Goal: Find contact information: Find specific fact

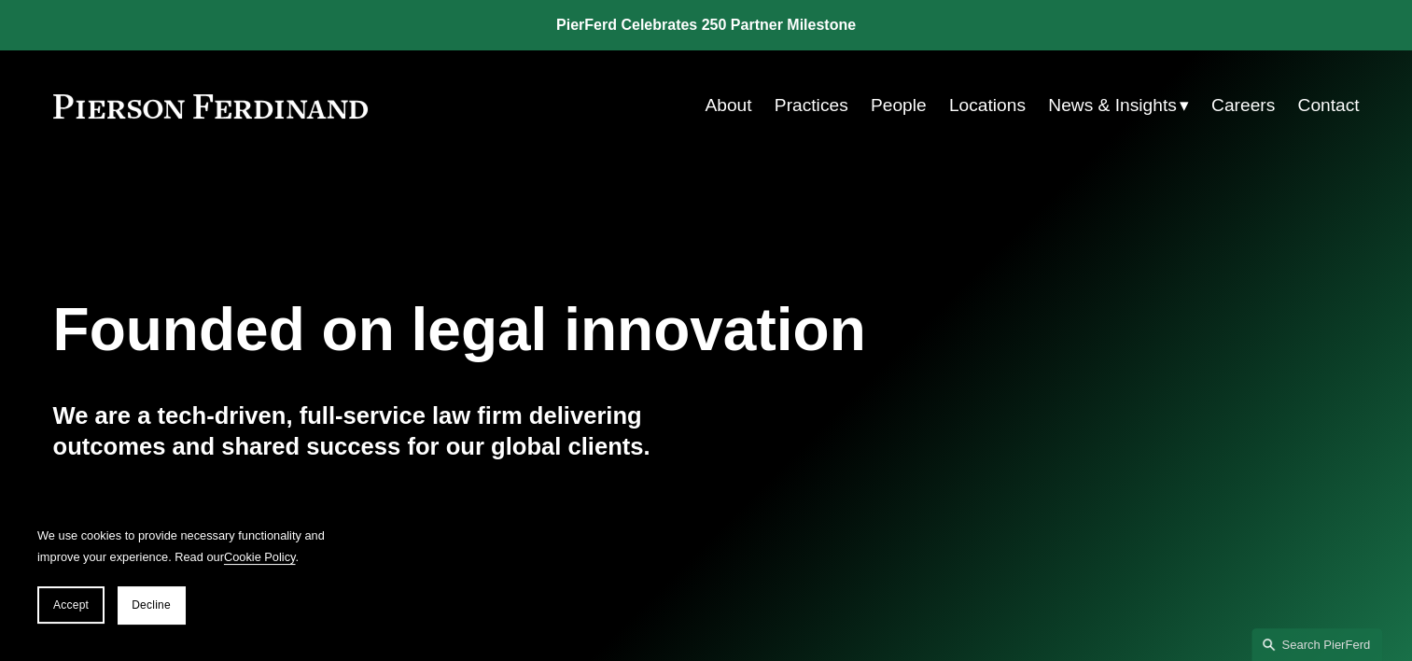
click at [812, 98] on link "Practices" at bounding box center [811, 105] width 74 height 35
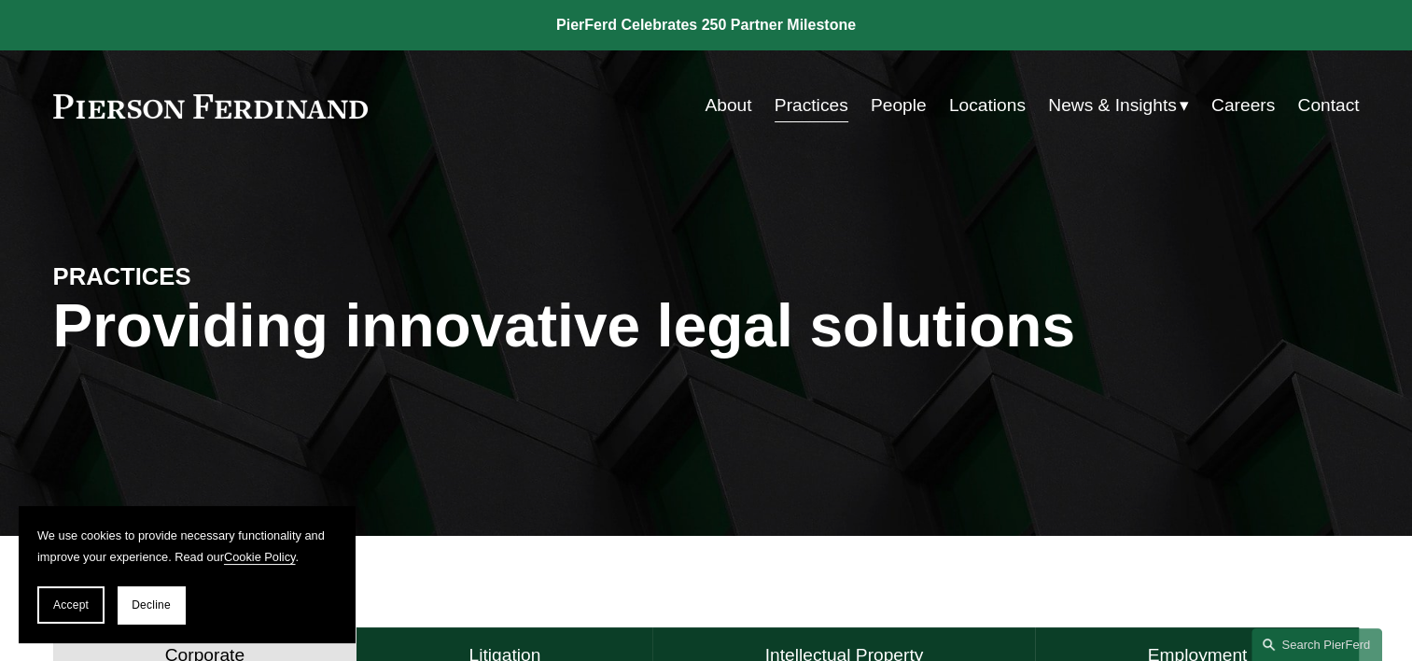
click at [724, 104] on link "About" at bounding box center [727, 105] width 47 height 35
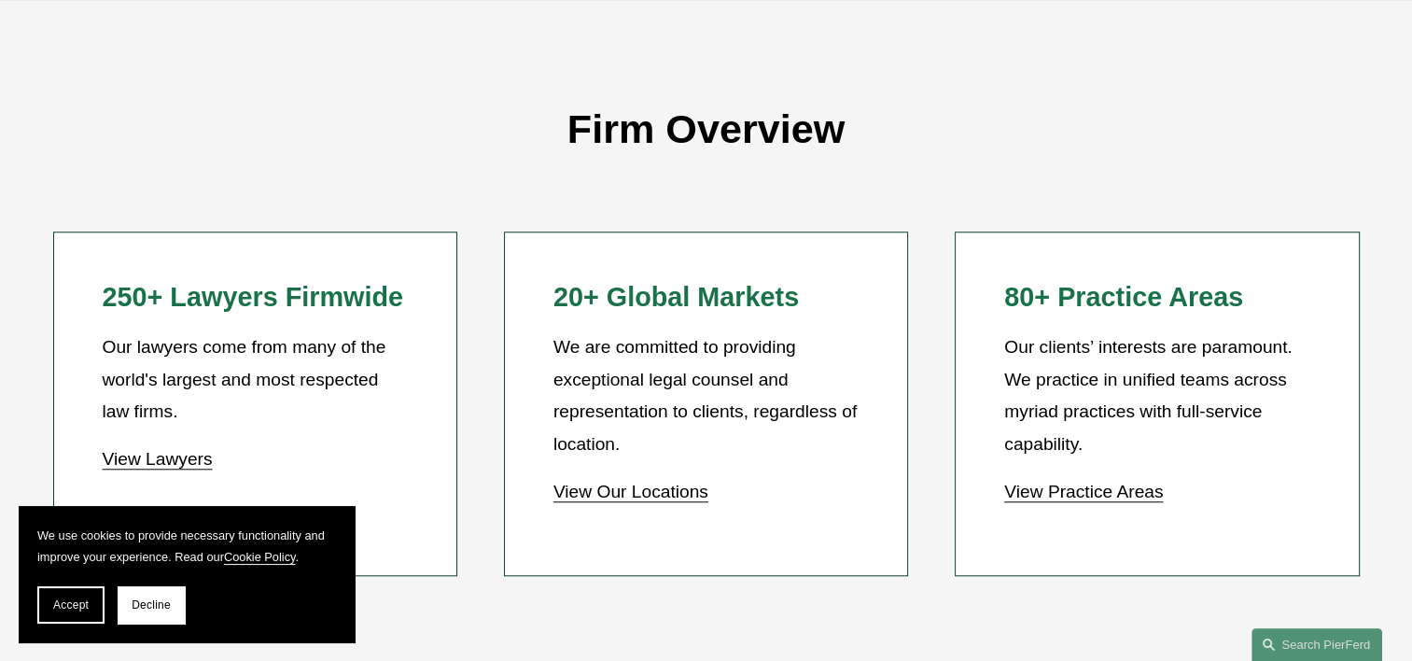
scroll to position [1679, 0]
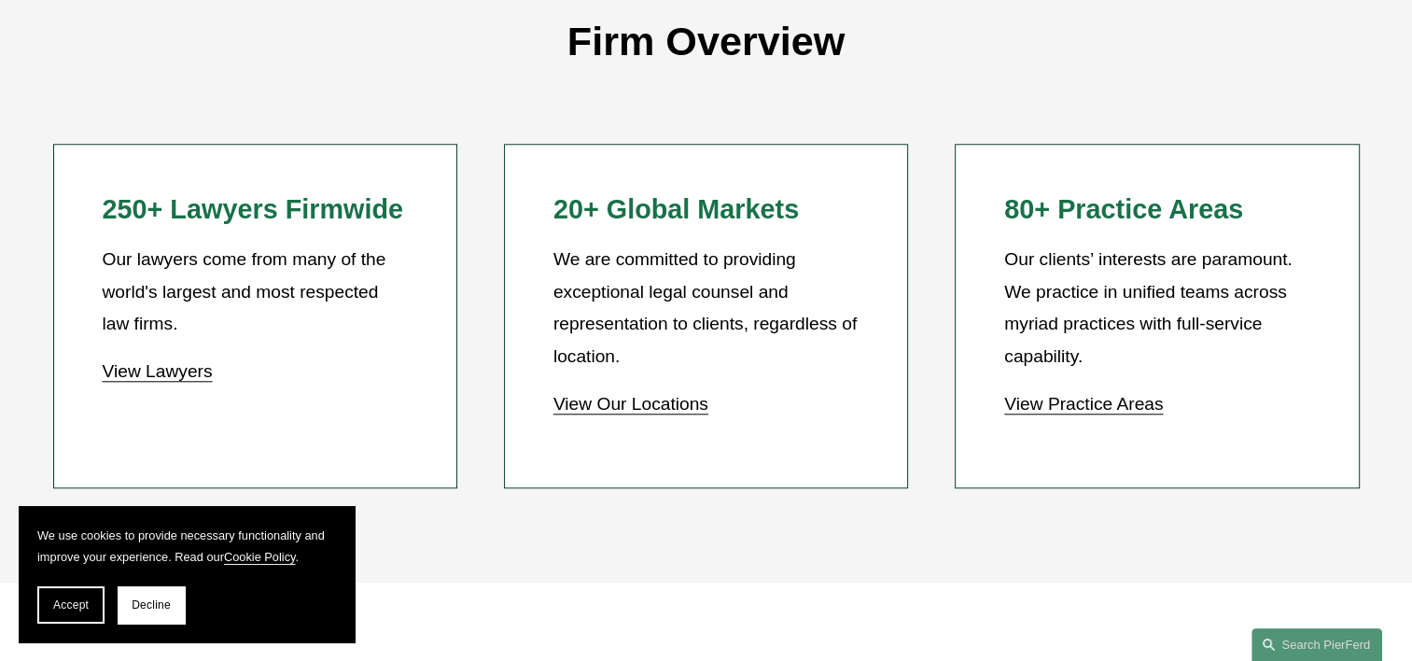
click at [1062, 413] on link "View Practice Areas" at bounding box center [1083, 404] width 159 height 20
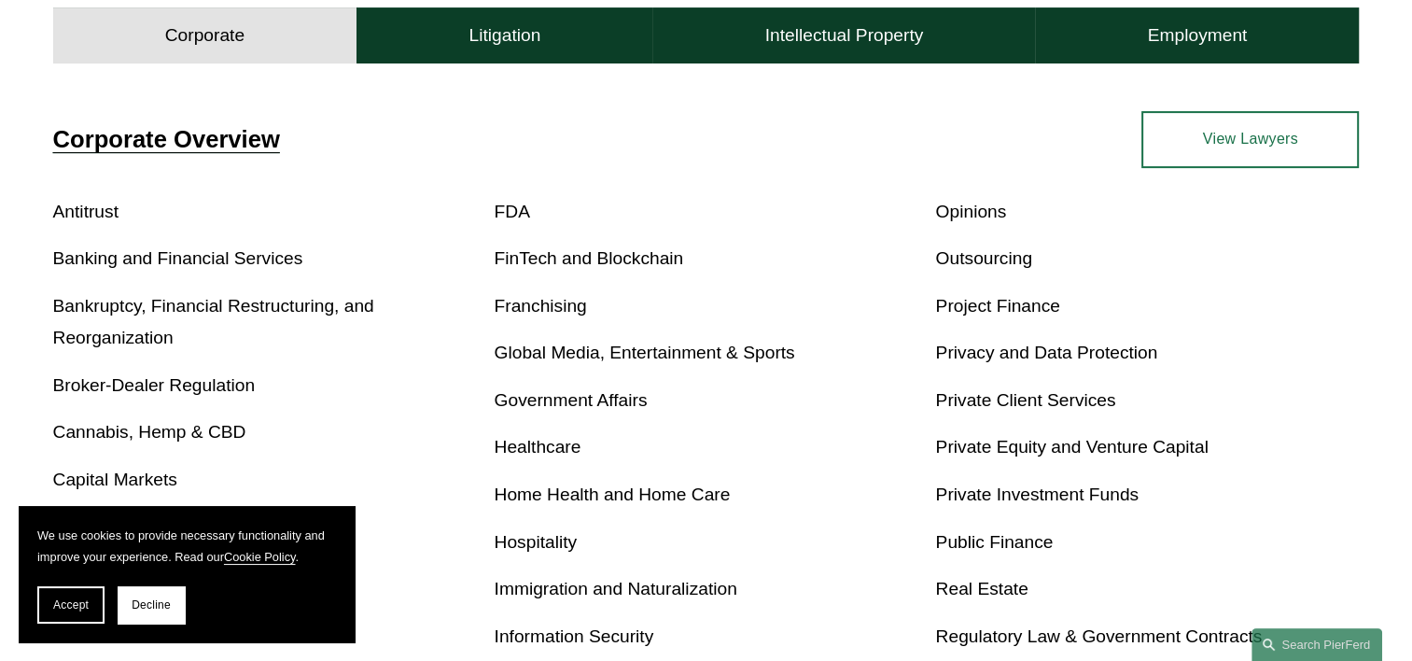
scroll to position [653, 0]
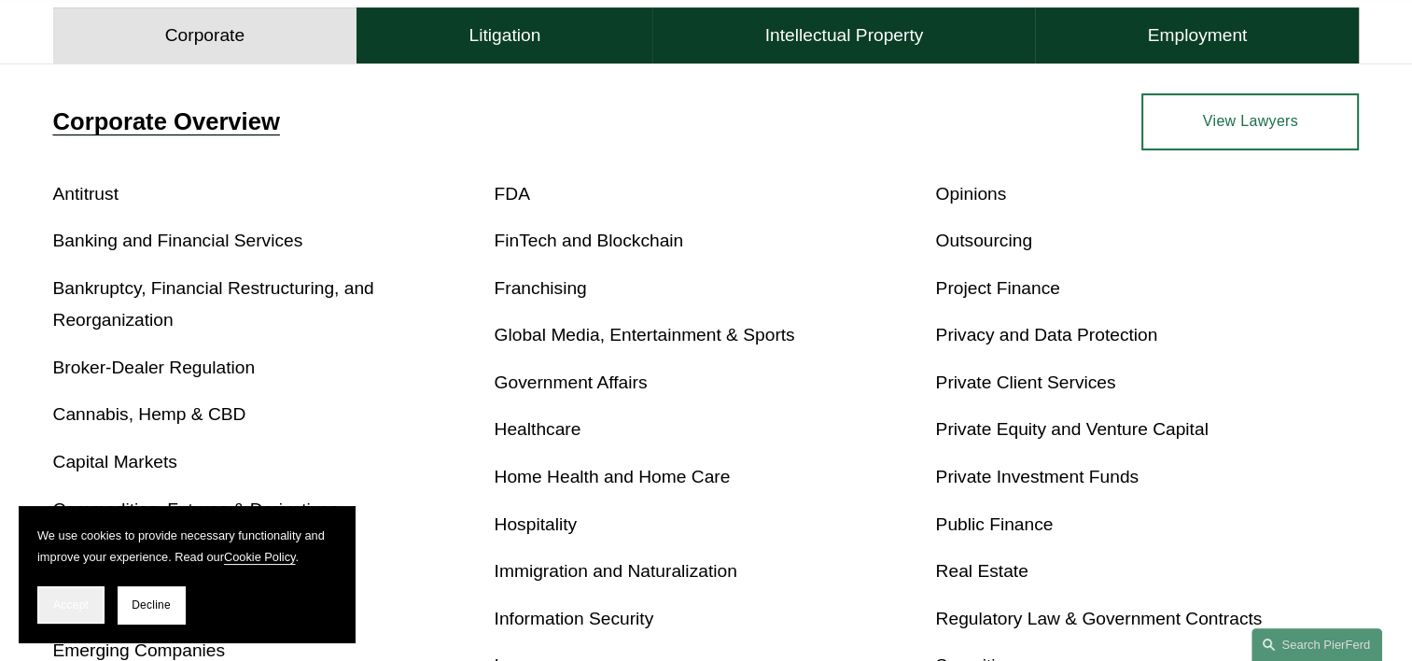
click at [69, 606] on span "Accept" at bounding box center [70, 604] width 35 height 13
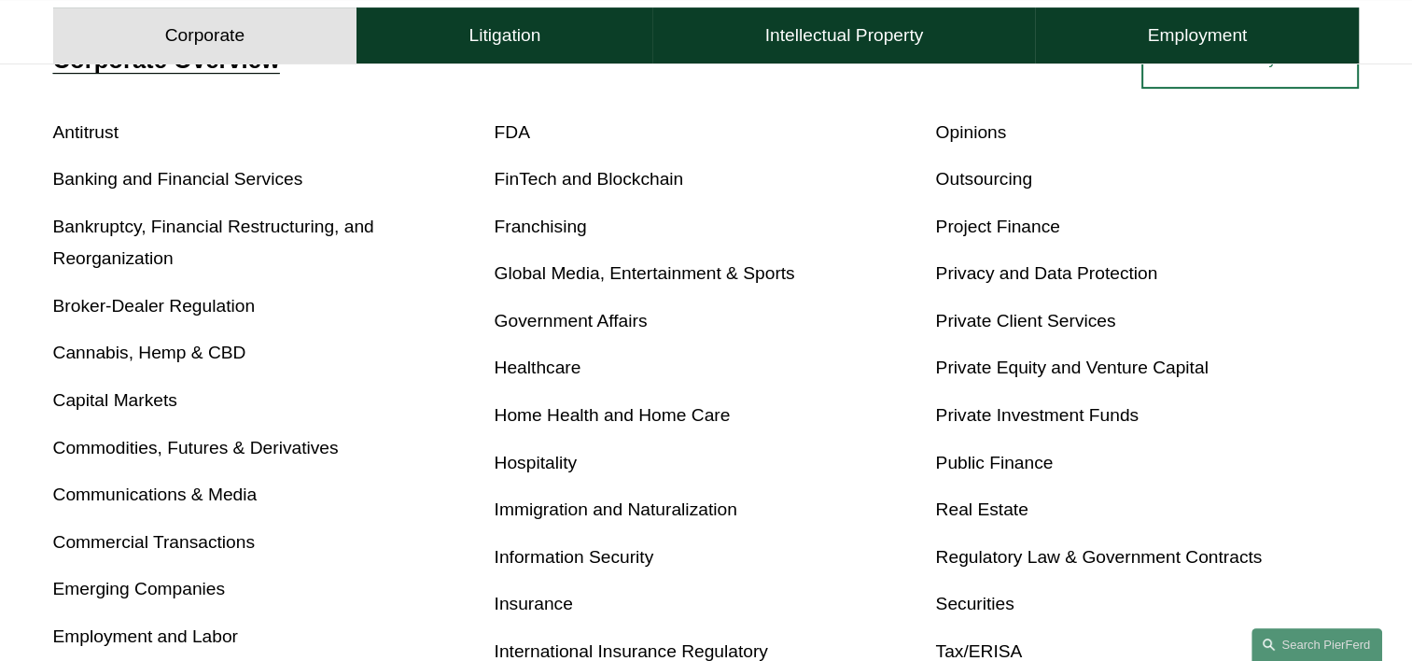
scroll to position [746, 0]
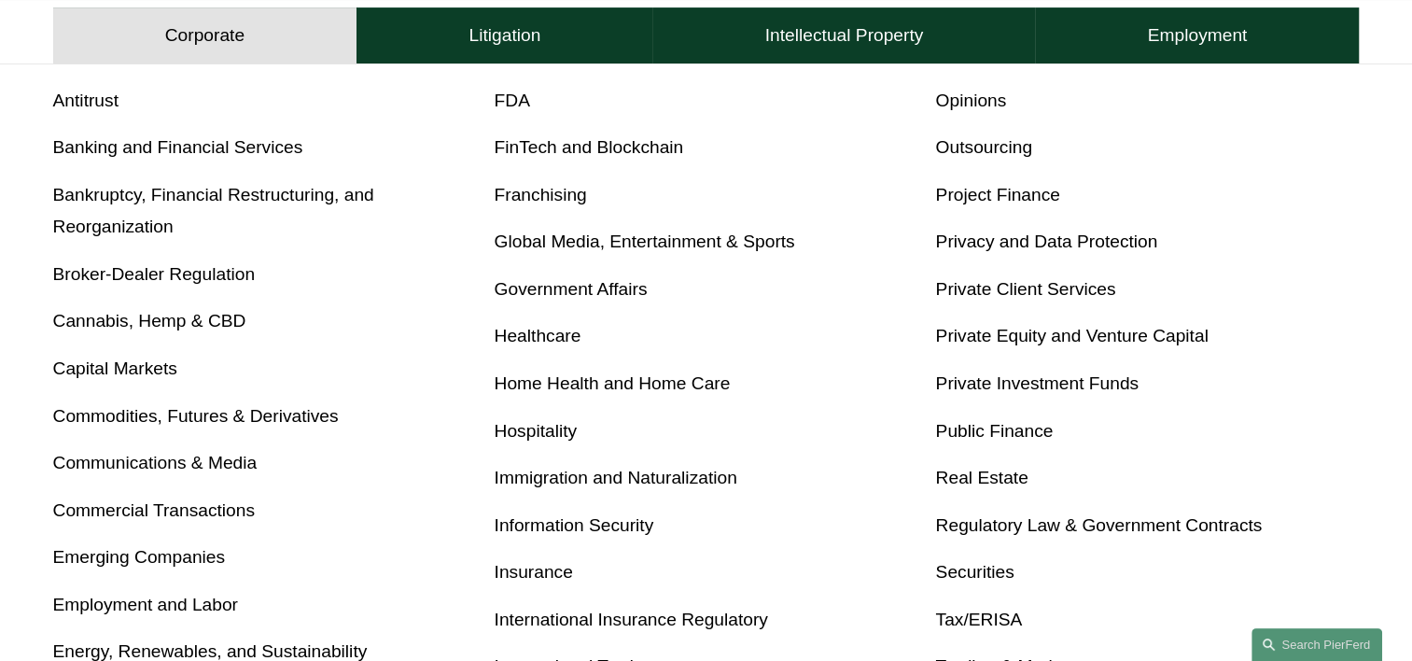
click at [965, 476] on link "Real Estate" at bounding box center [981, 477] width 92 height 20
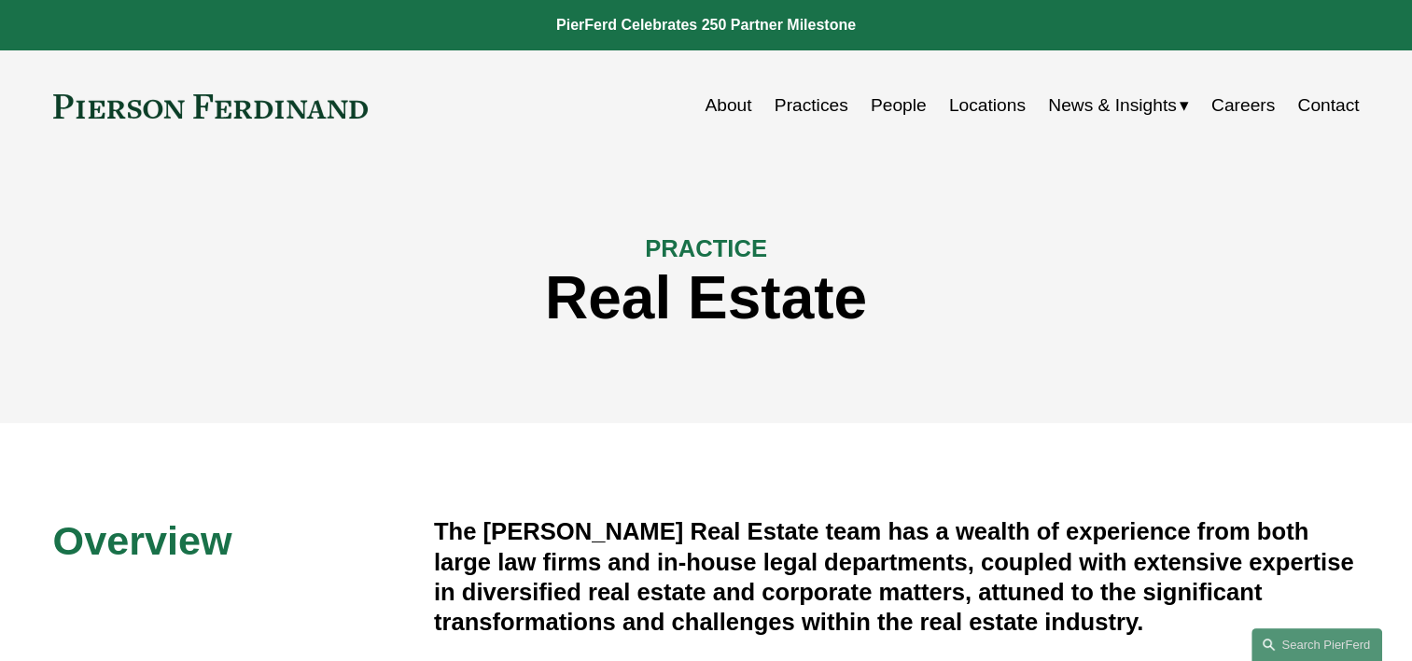
click at [896, 115] on link "People" at bounding box center [898, 105] width 56 height 35
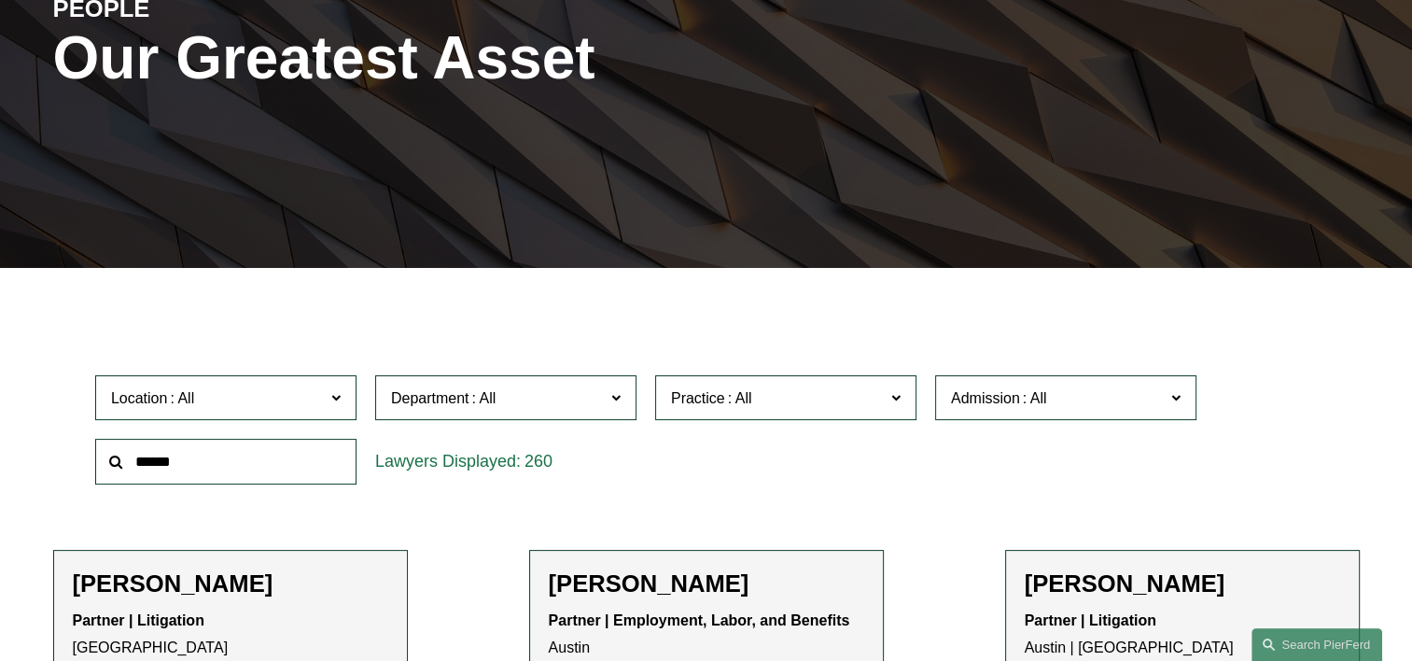
scroll to position [280, 0]
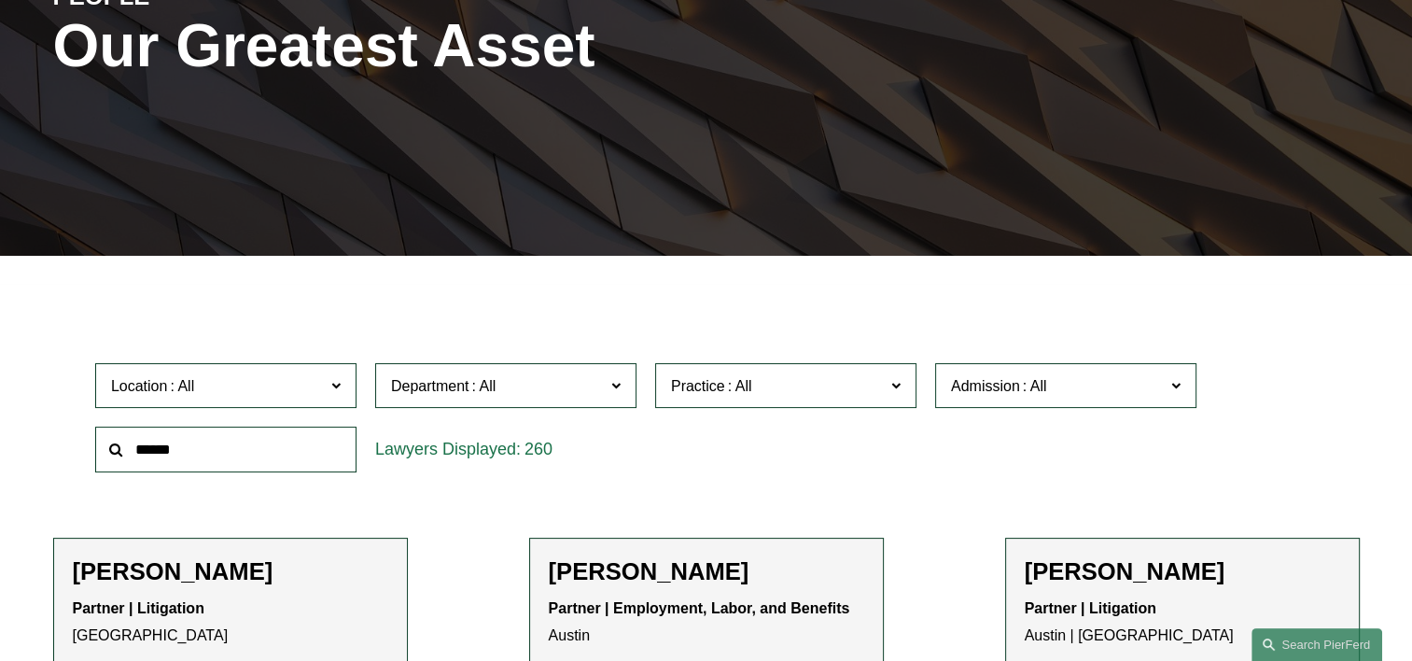
click at [179, 466] on input "text" at bounding box center [225, 449] width 261 height 46
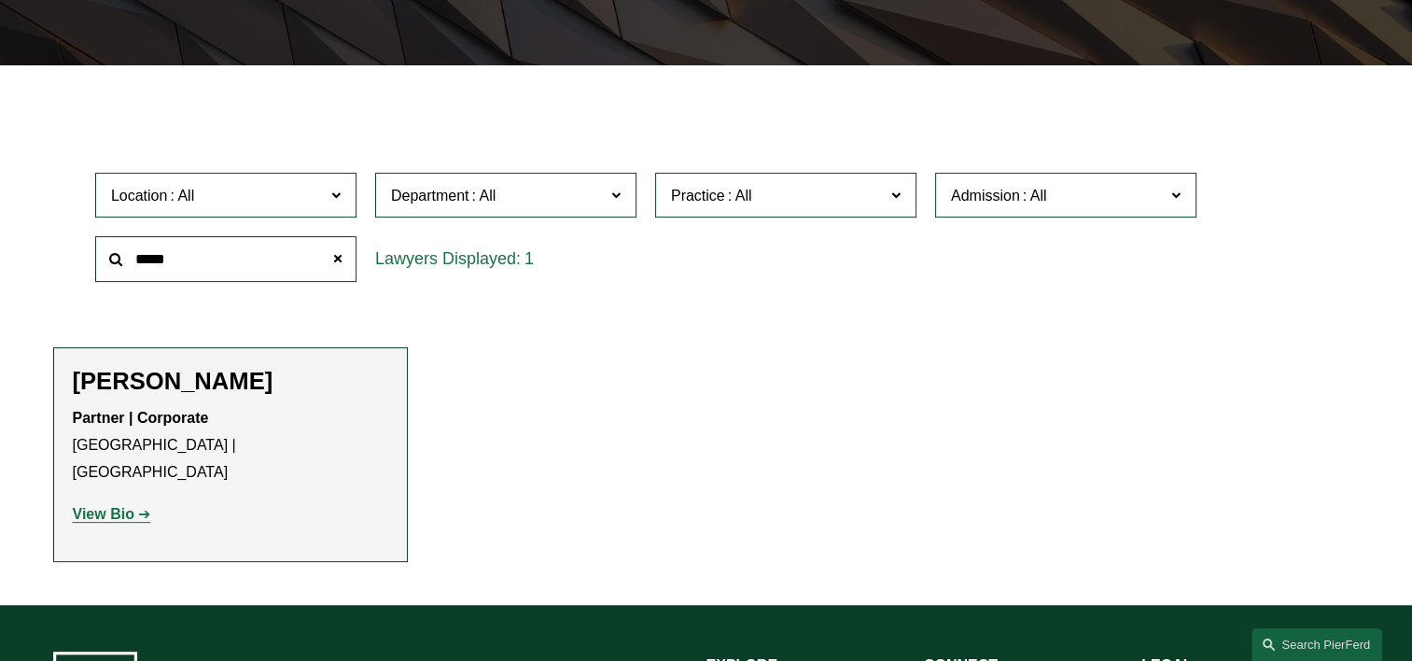
scroll to position [466, 0]
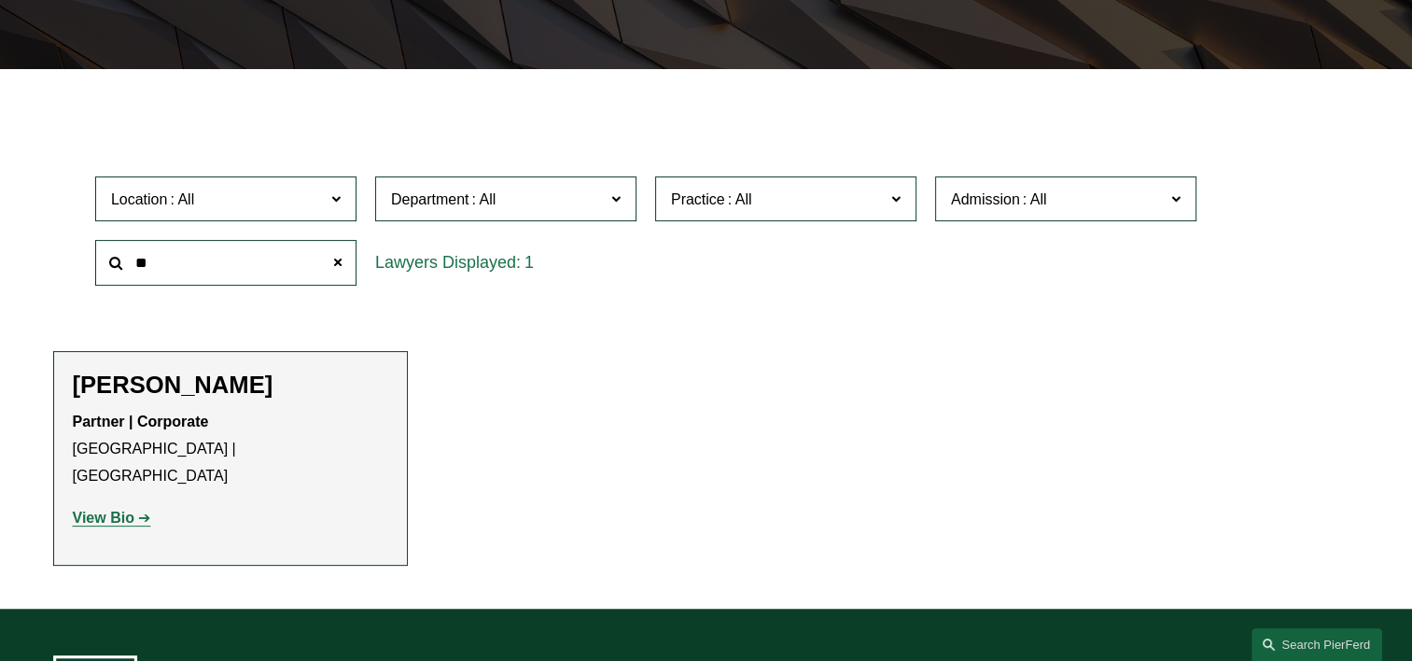
type input "*"
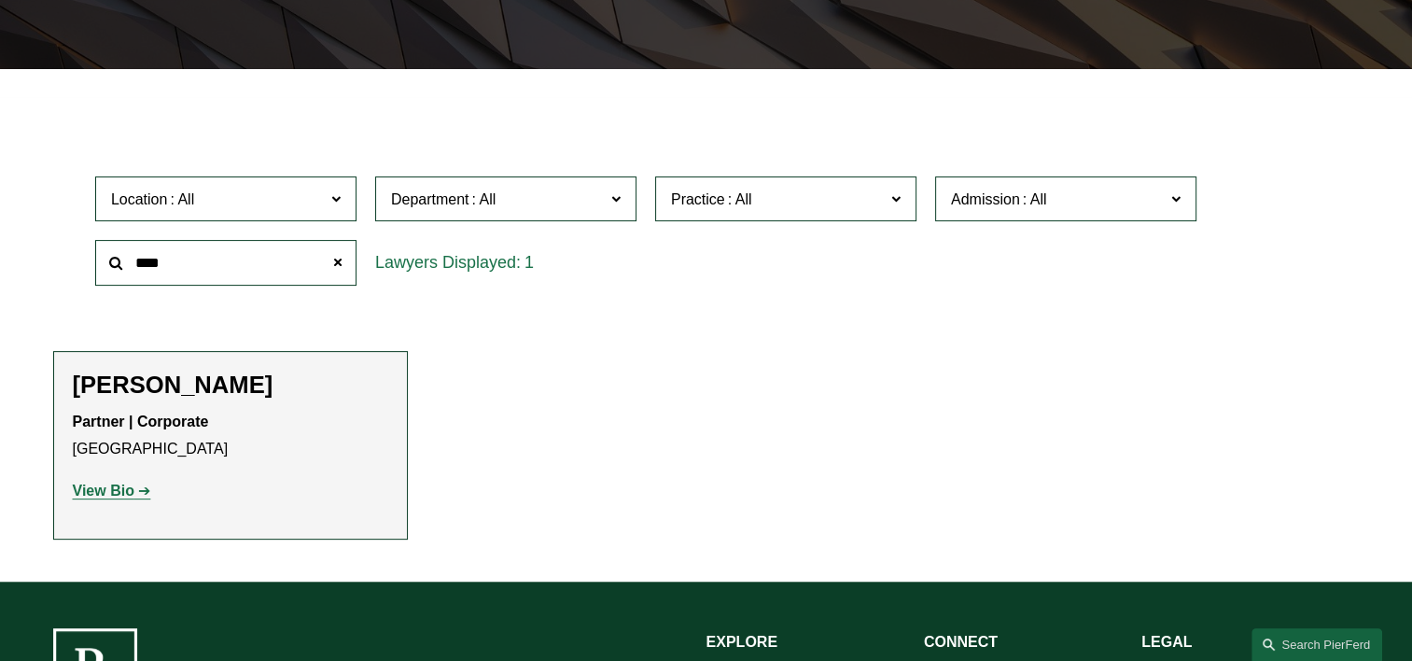
type input "****"
click at [119, 485] on strong "View Bio" at bounding box center [104, 490] width 62 height 16
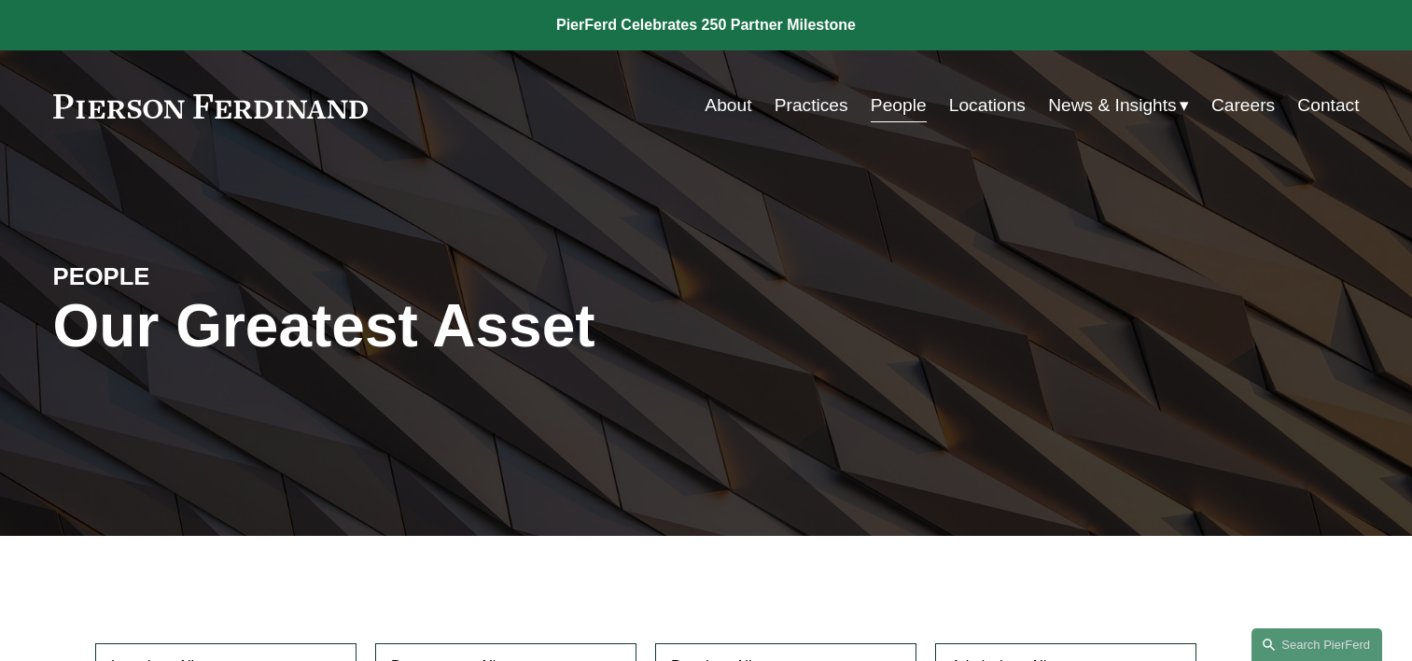
scroll to position [466, 0]
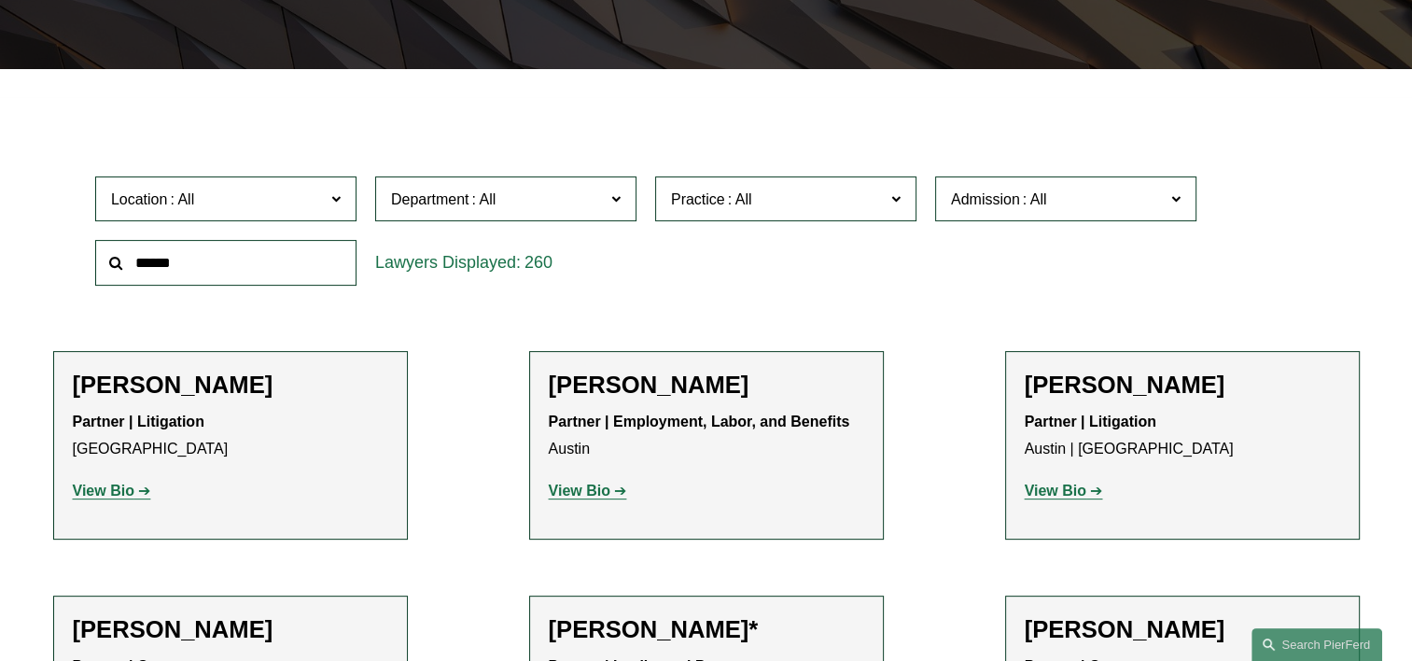
click at [217, 265] on input "text" at bounding box center [225, 263] width 261 height 46
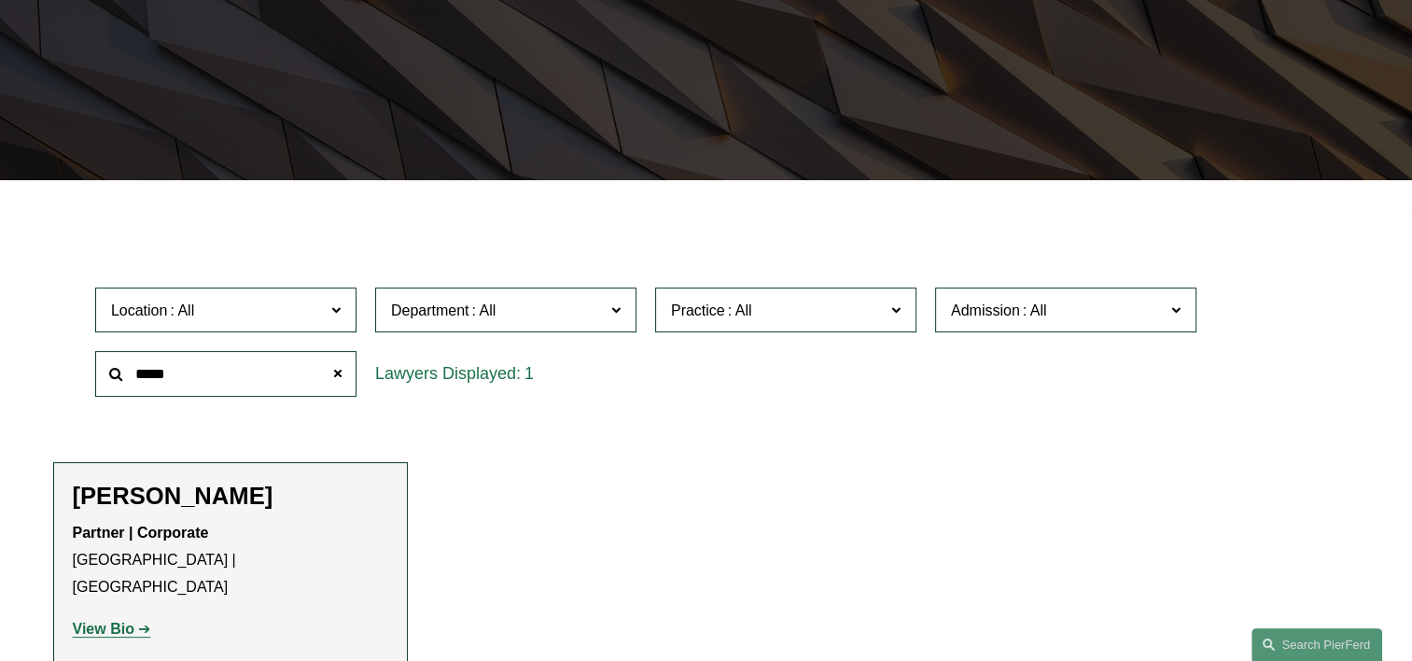
scroll to position [0, 0]
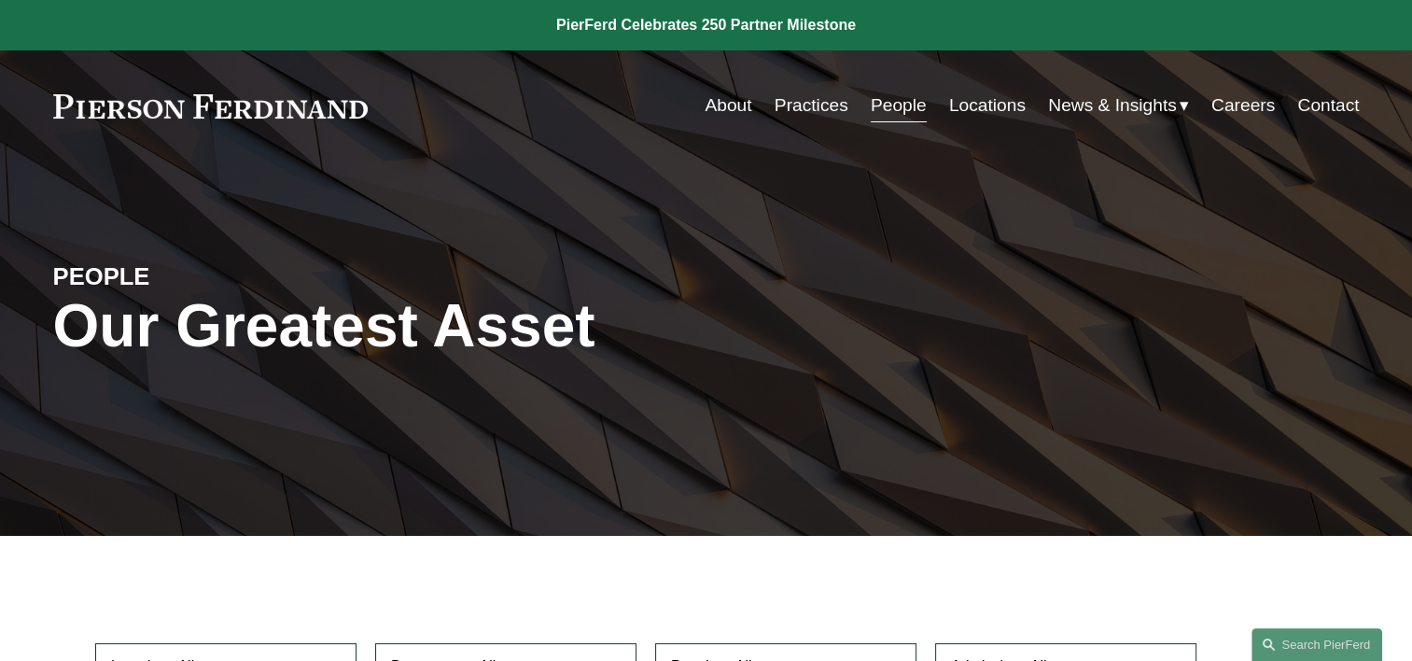
type input "*****"
click at [180, 120] on div "About Practices People Locations News & Insights News" at bounding box center [706, 105] width 1306 height 35
click at [176, 103] on link at bounding box center [210, 106] width 315 height 24
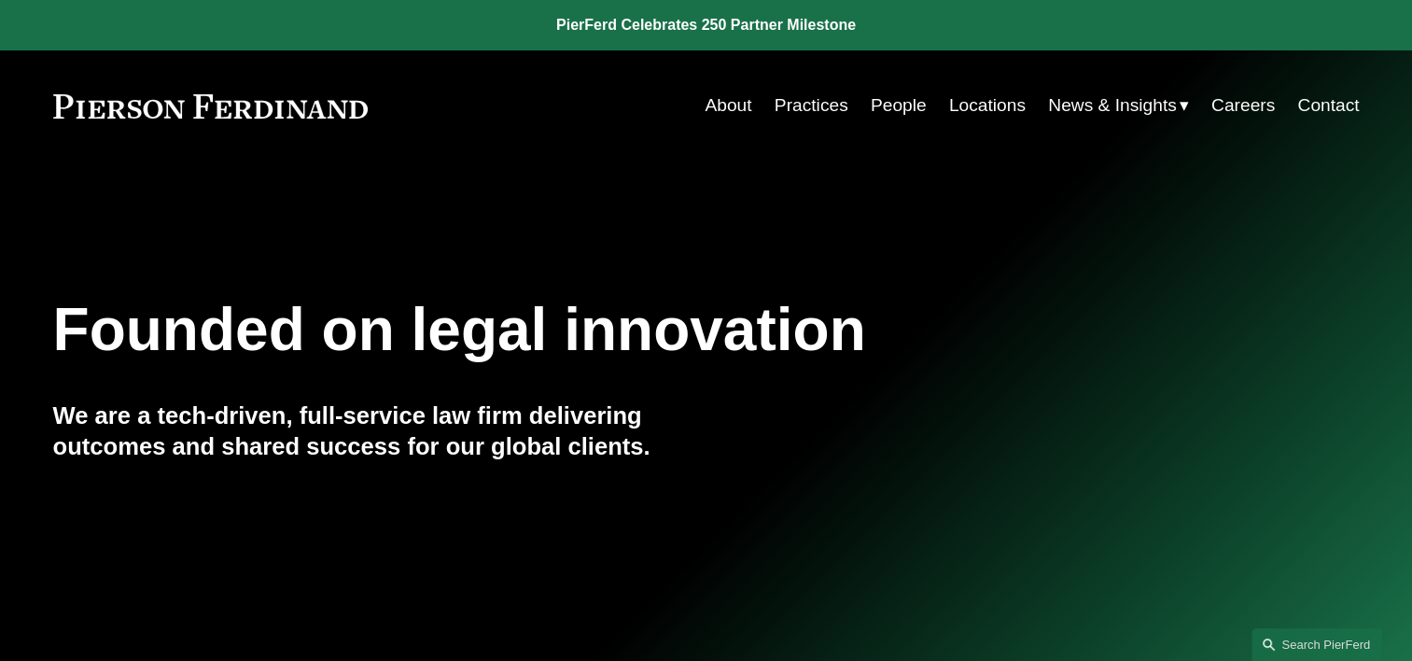
click at [897, 110] on link "People" at bounding box center [898, 105] width 56 height 35
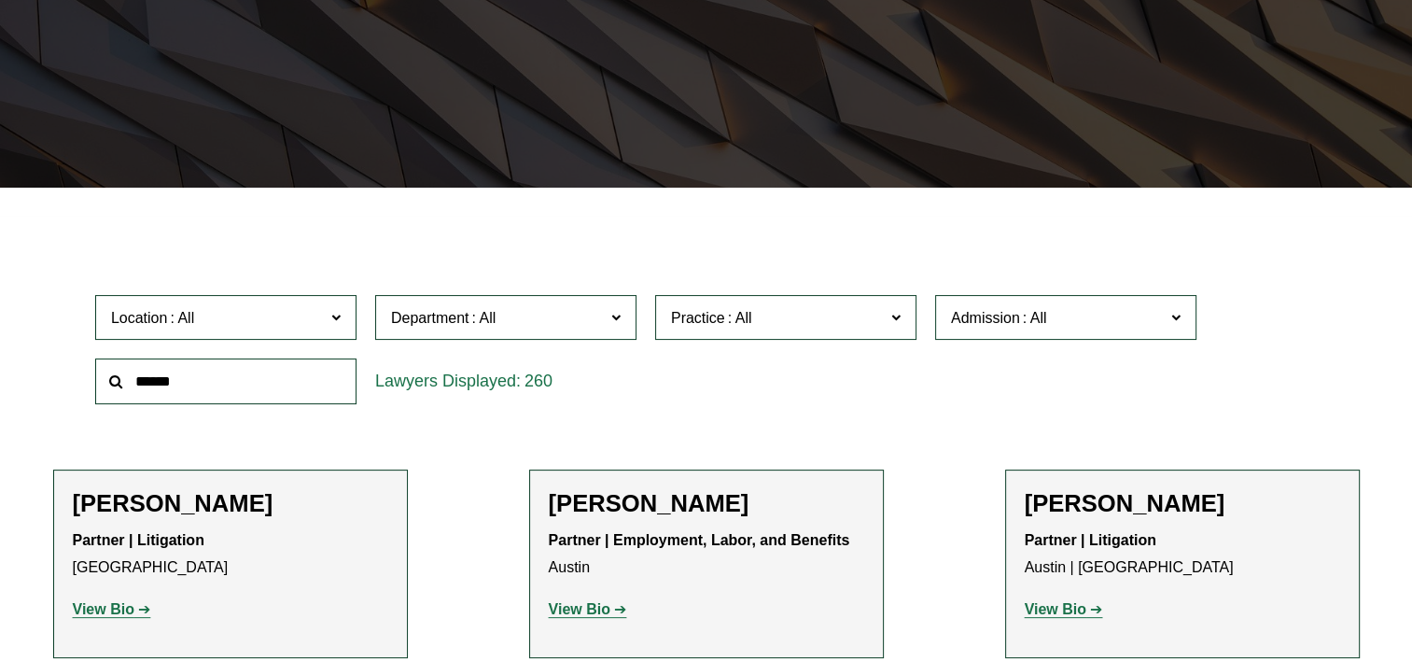
scroll to position [466, 0]
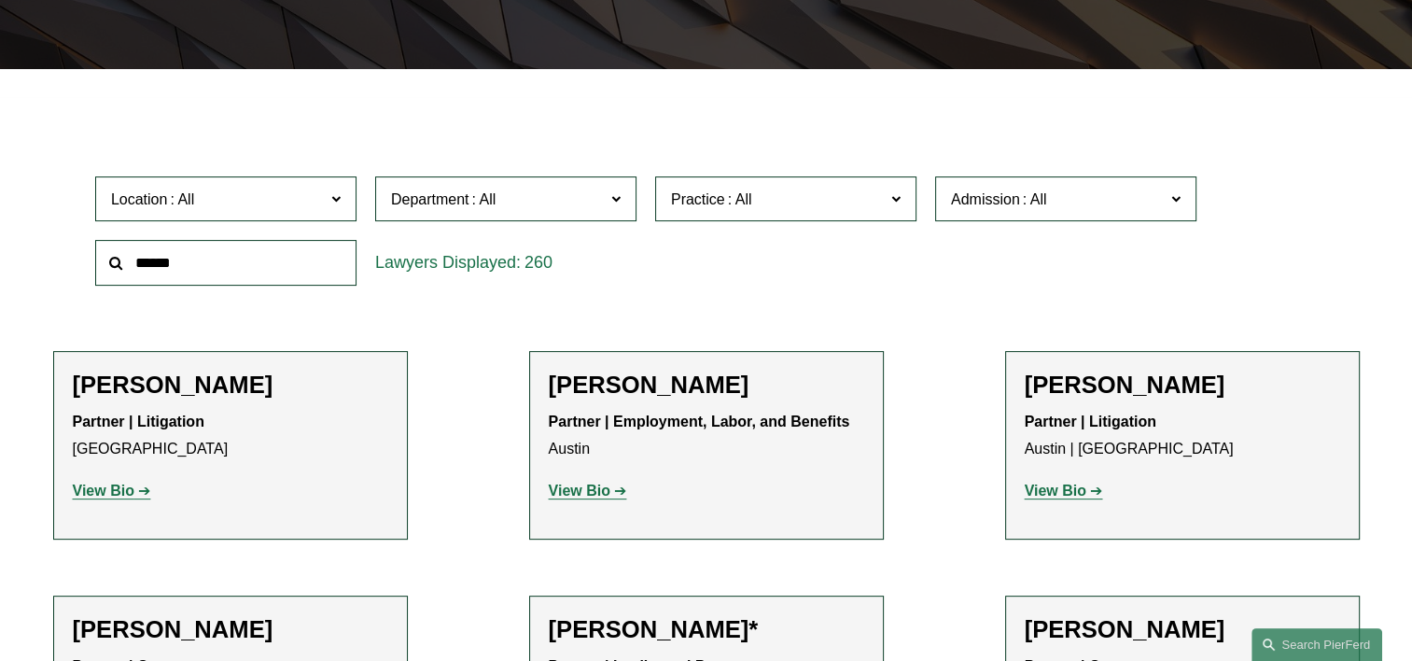
click at [270, 262] on input "text" at bounding box center [225, 263] width 261 height 46
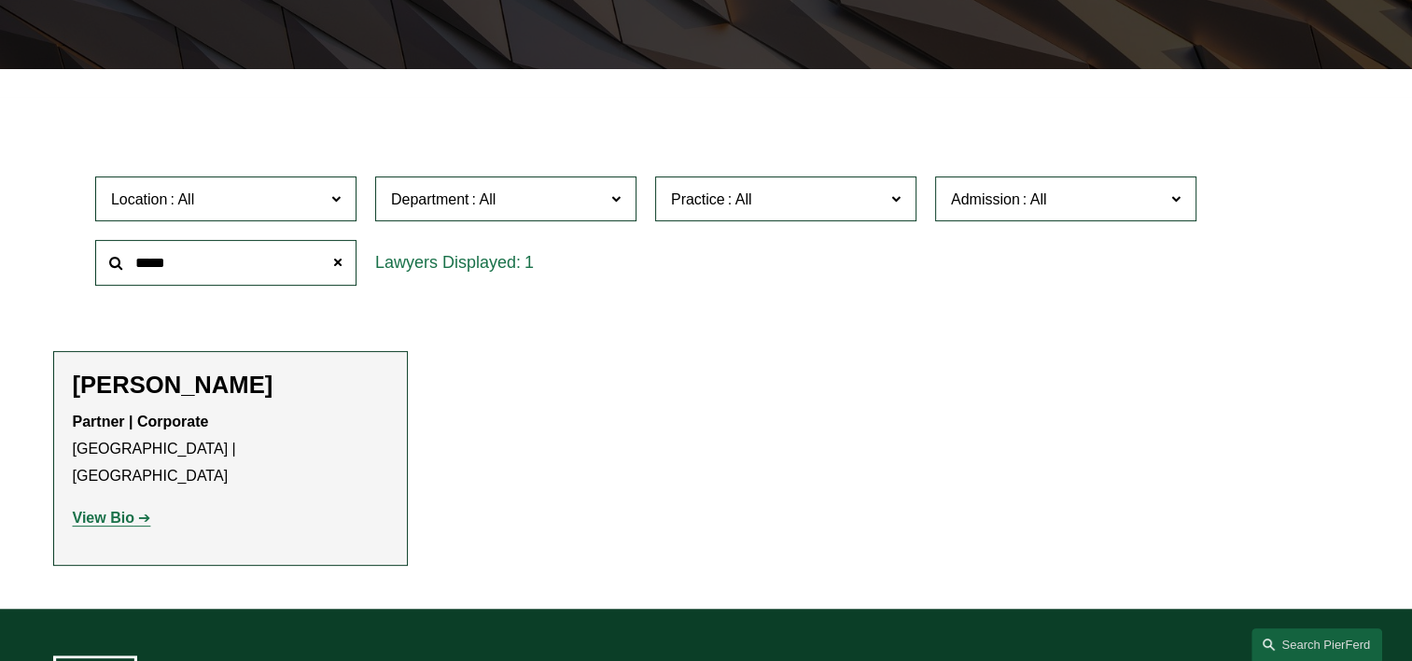
type input "*****"
click at [120, 509] on strong "View Bio" at bounding box center [104, 517] width 62 height 16
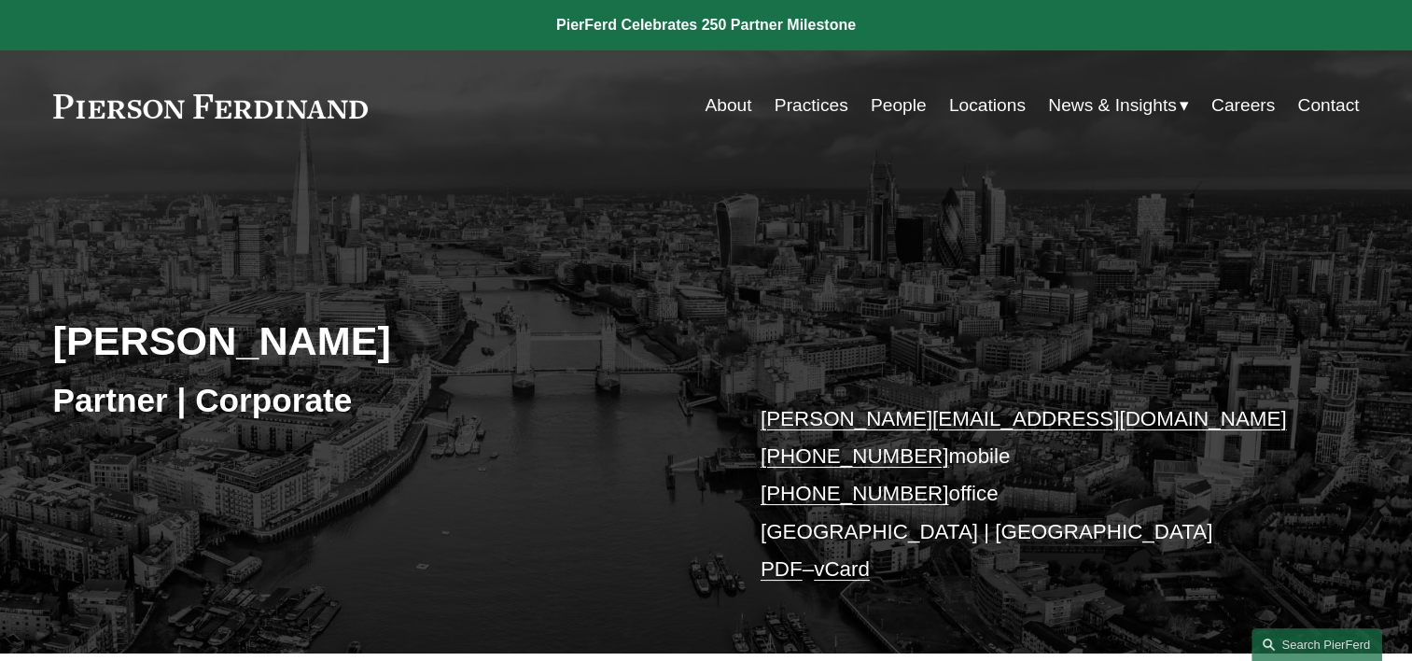
click at [967, 108] on link "Locations" at bounding box center [987, 105] width 77 height 35
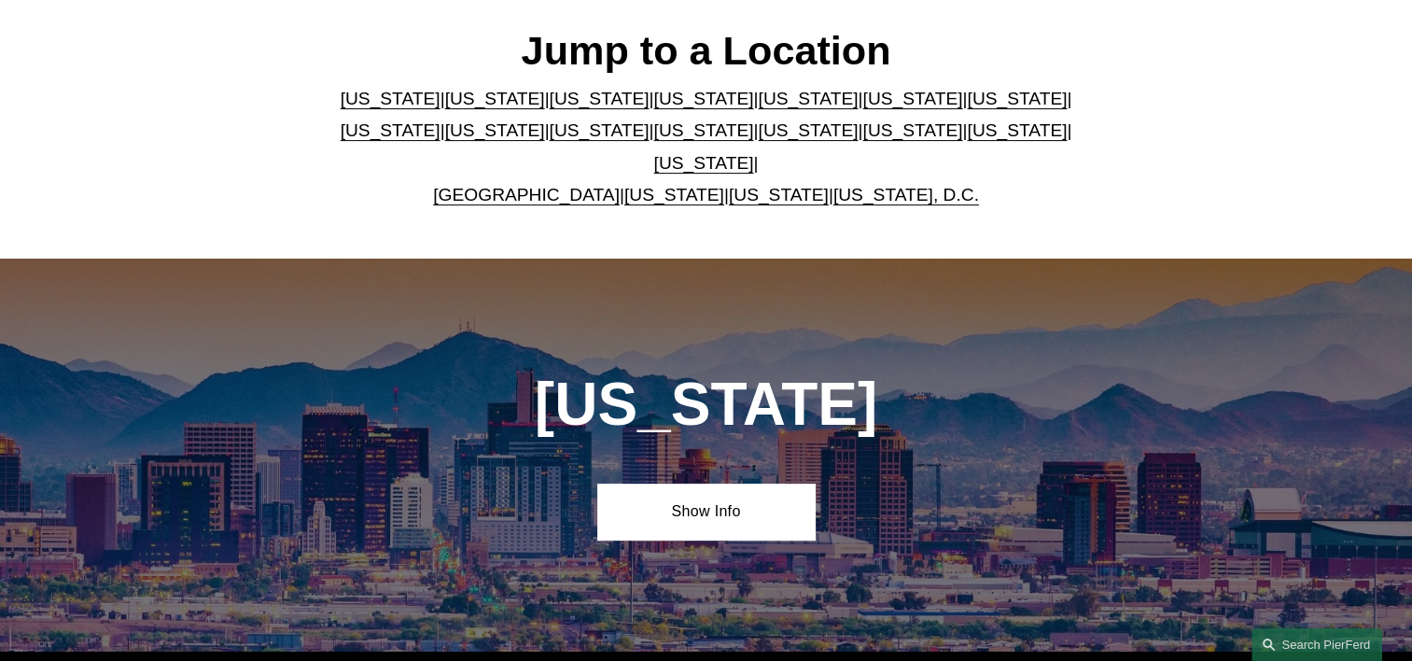
scroll to position [560, 0]
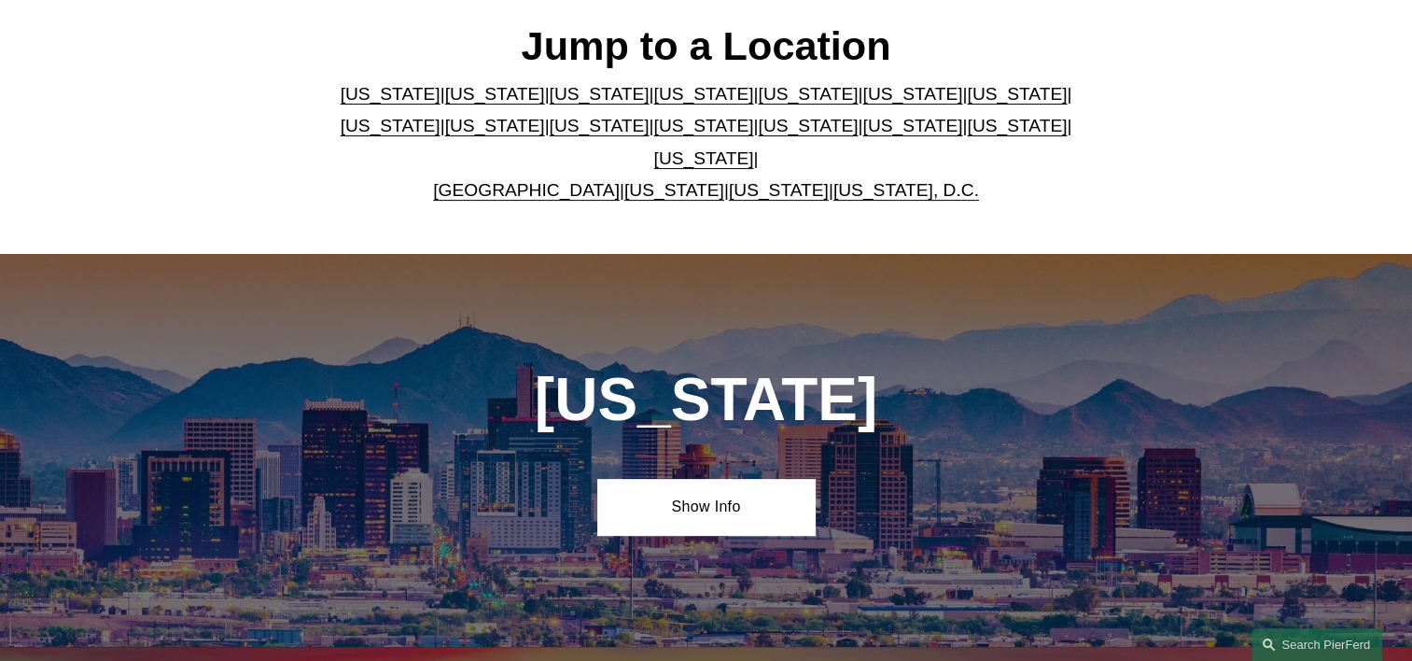
click at [538, 180] on link "United Kingdom" at bounding box center [526, 190] width 187 height 20
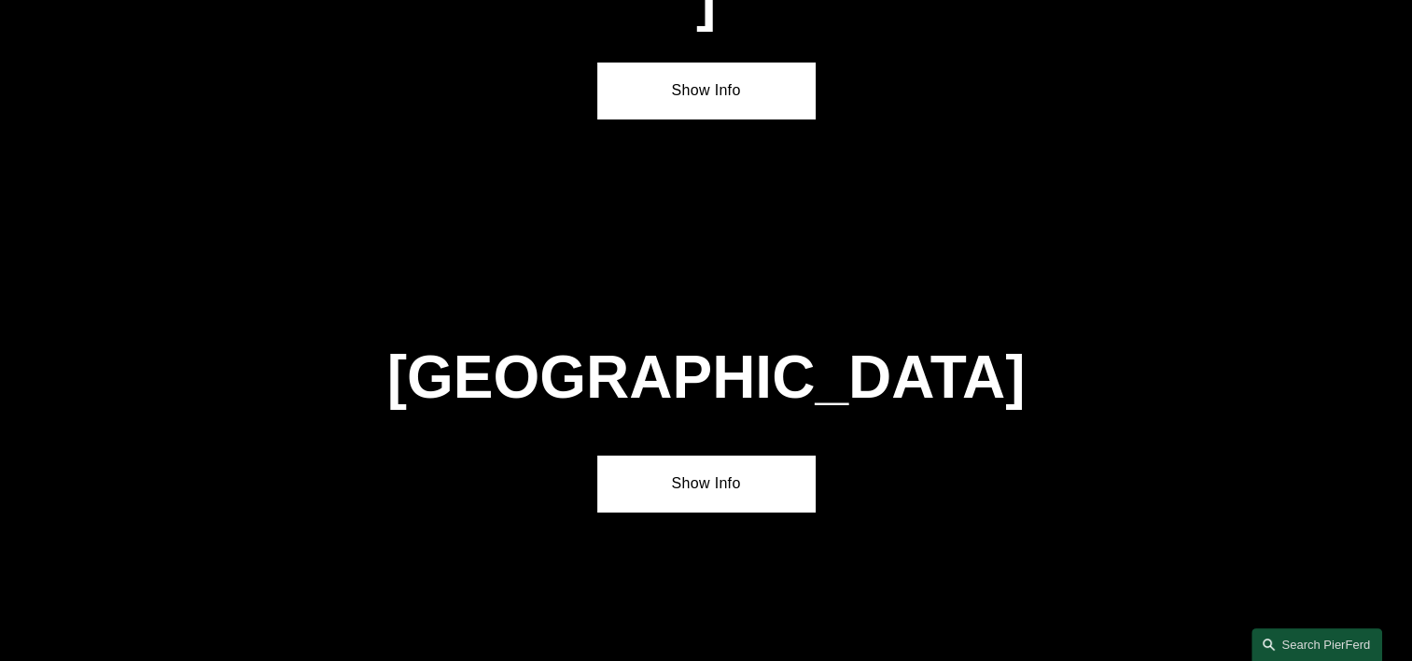
scroll to position [6695, 0]
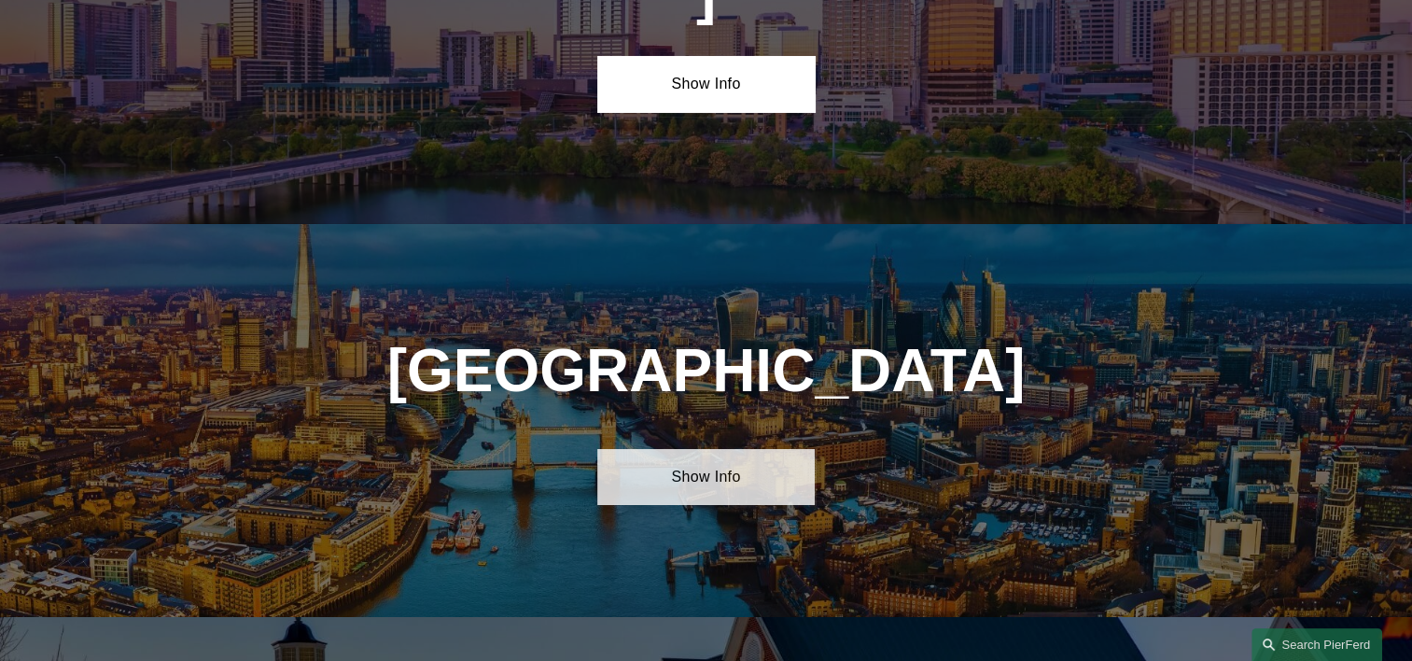
click at [698, 449] on link "Show Info" at bounding box center [705, 477] width 217 height 56
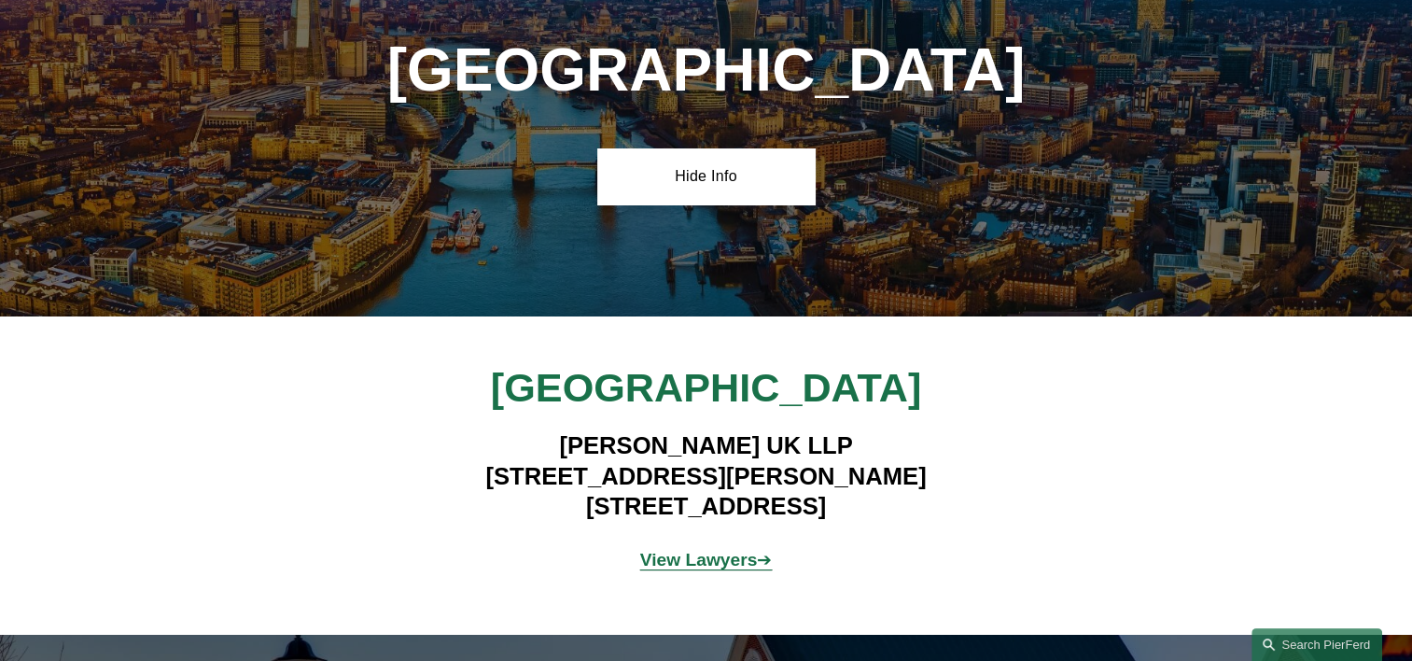
scroll to position [7068, 0]
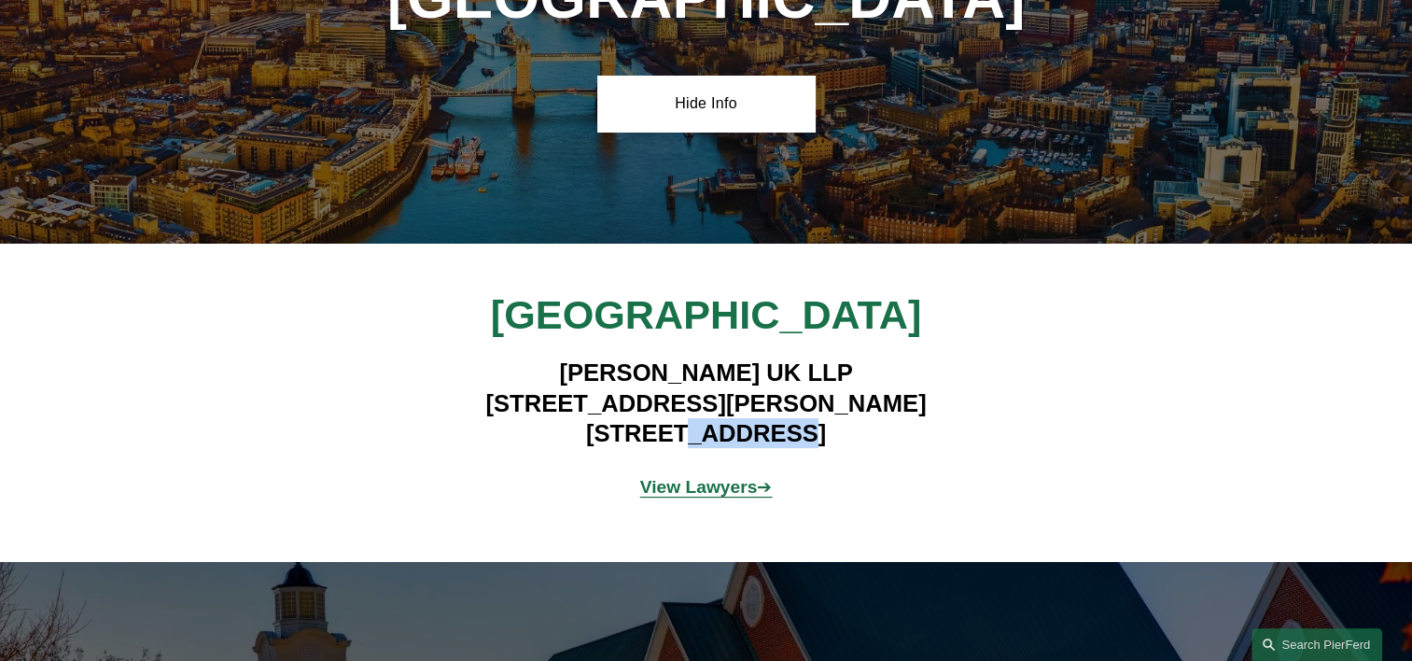
drag, startPoint x: 807, startPoint y: 213, endPoint x: 701, endPoint y: 202, distance: 106.8
click at [701, 357] on h4 "Pierson Ferdinand UK LLP 1 King William Street London EC4N 7BJ" at bounding box center [706, 402] width 544 height 90
copy h4 "EC4N 7BJ"
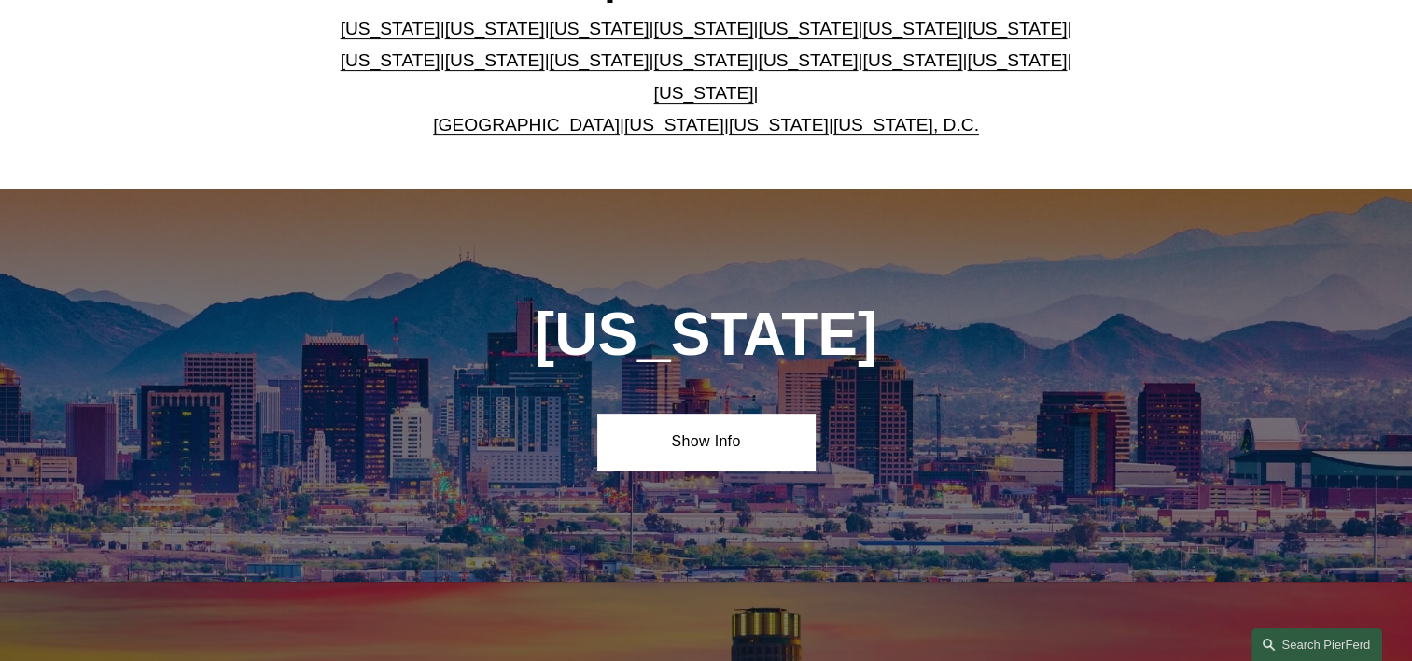
scroll to position [560, 0]
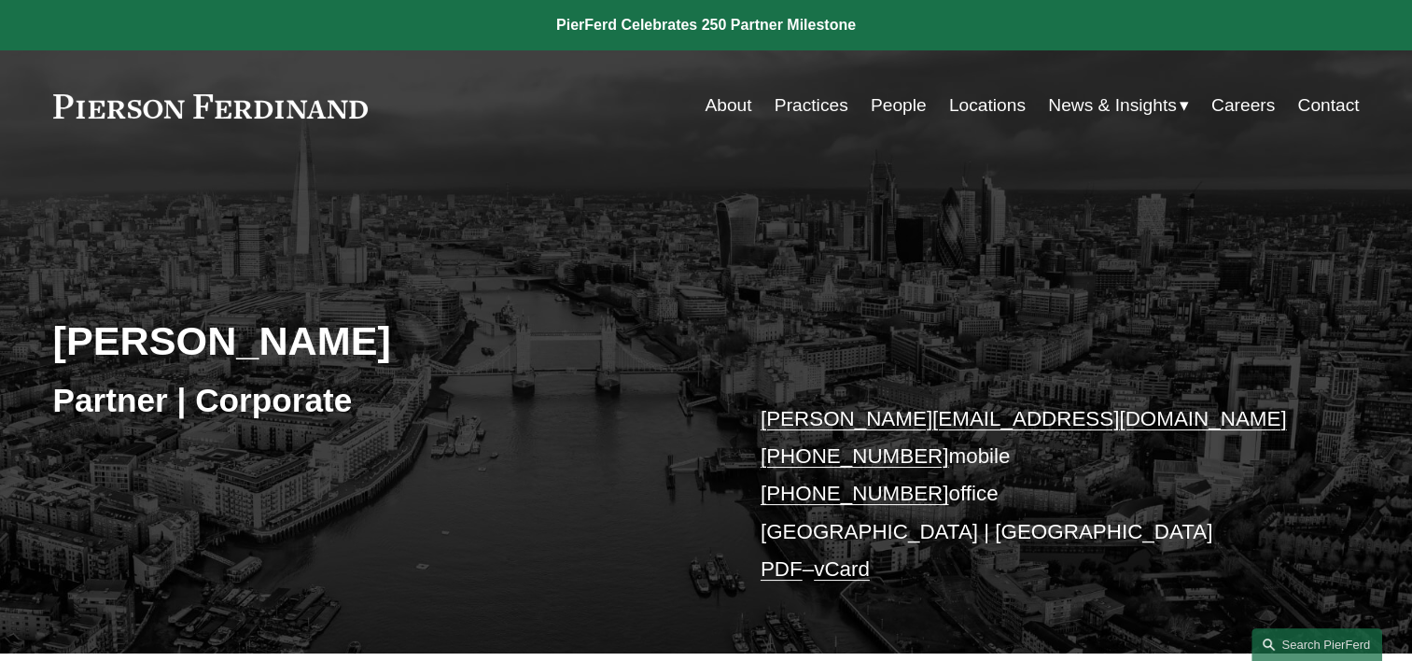
click at [894, 104] on link "People" at bounding box center [898, 105] width 56 height 35
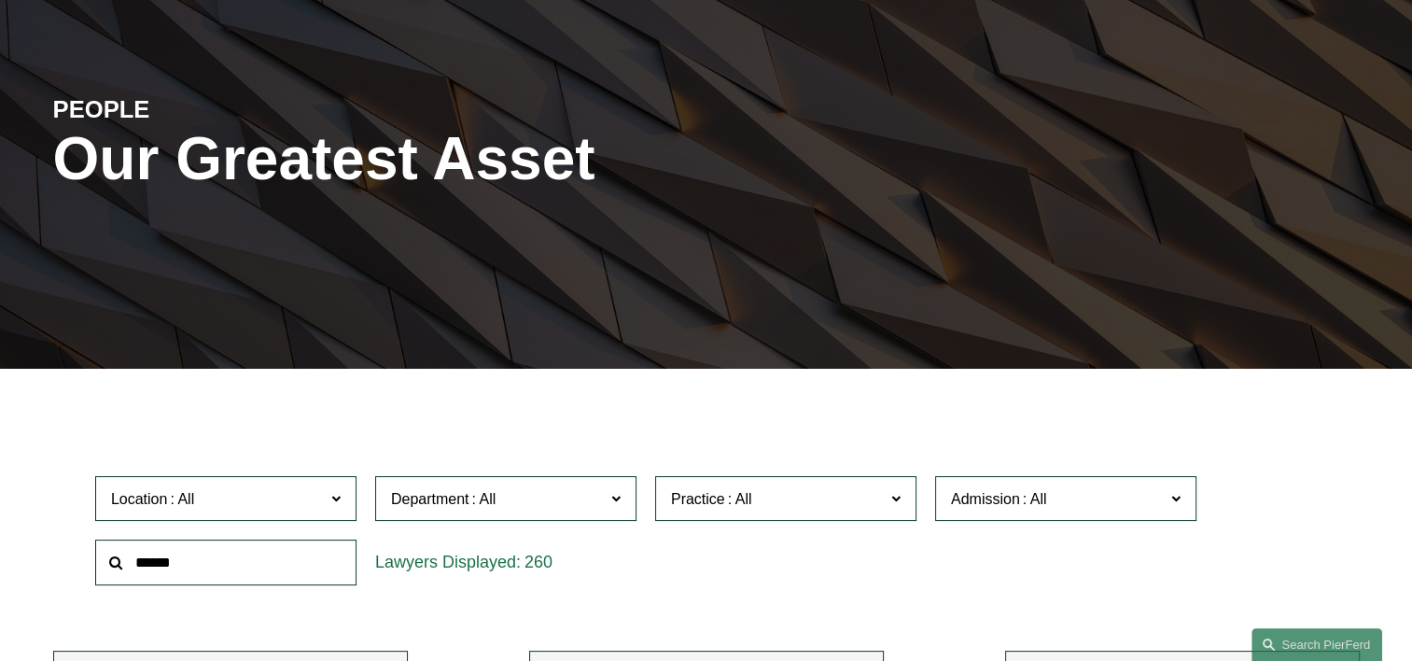
scroll to position [187, 0]
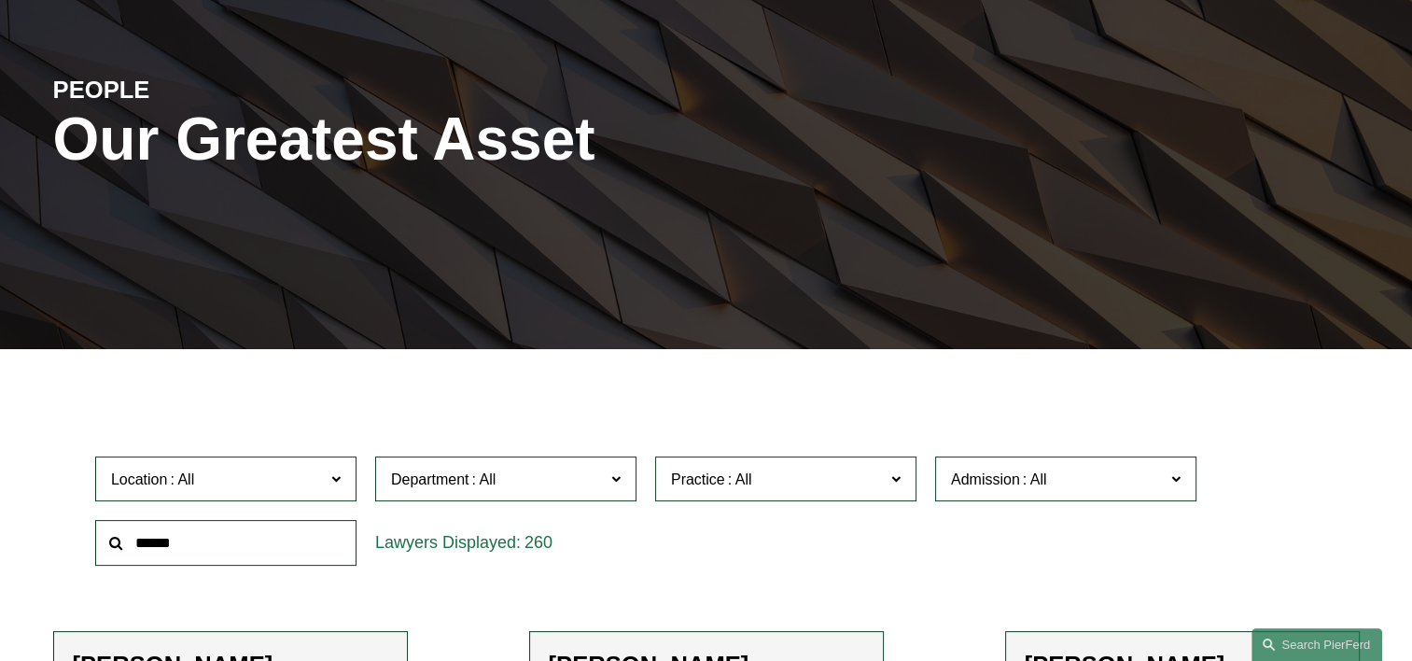
click at [199, 540] on input "text" at bounding box center [225, 543] width 261 height 46
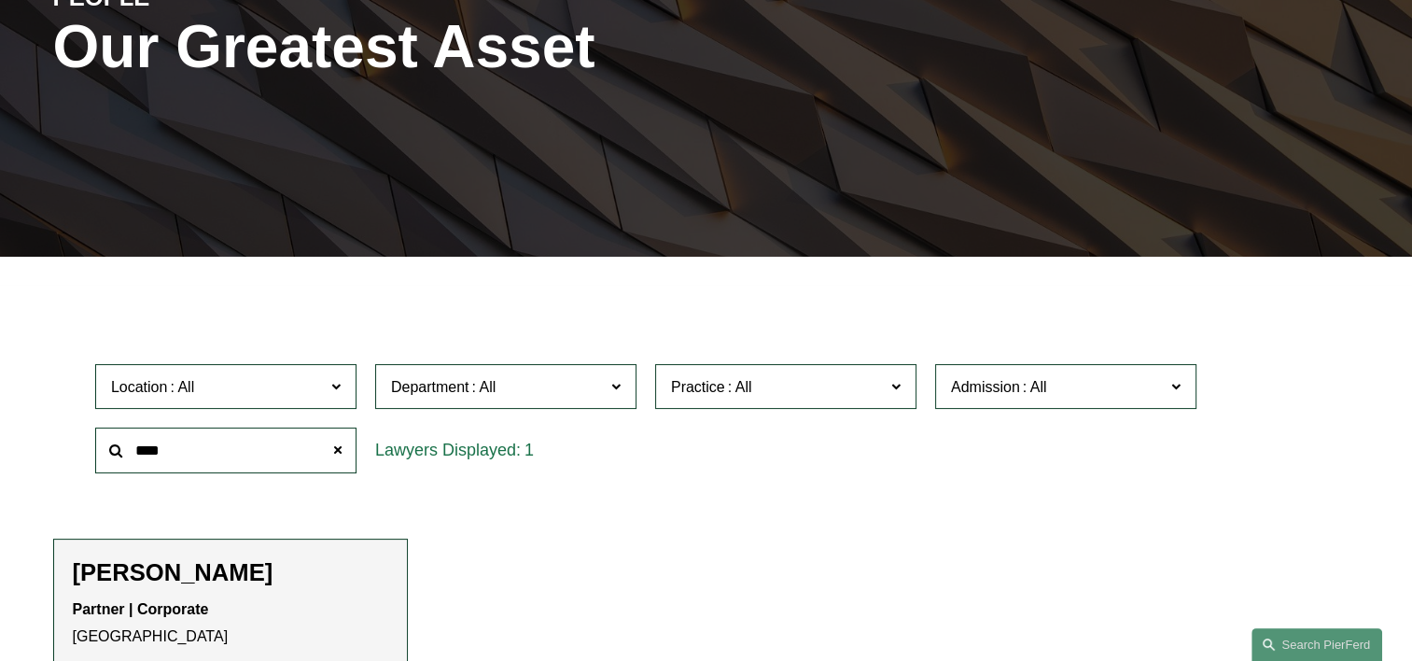
scroll to position [466, 0]
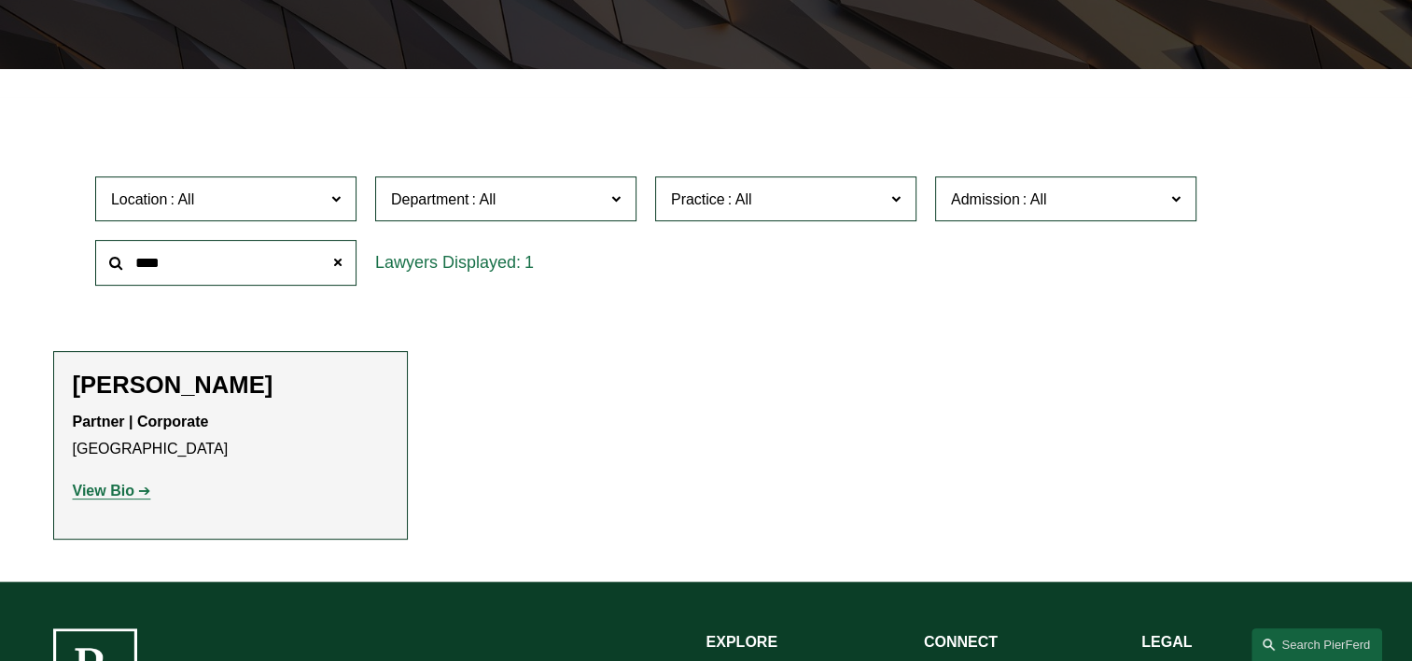
type input "****"
click at [151, 489] on link "View Bio" at bounding box center [112, 490] width 78 height 16
